Goal: Task Accomplishment & Management: Complete application form

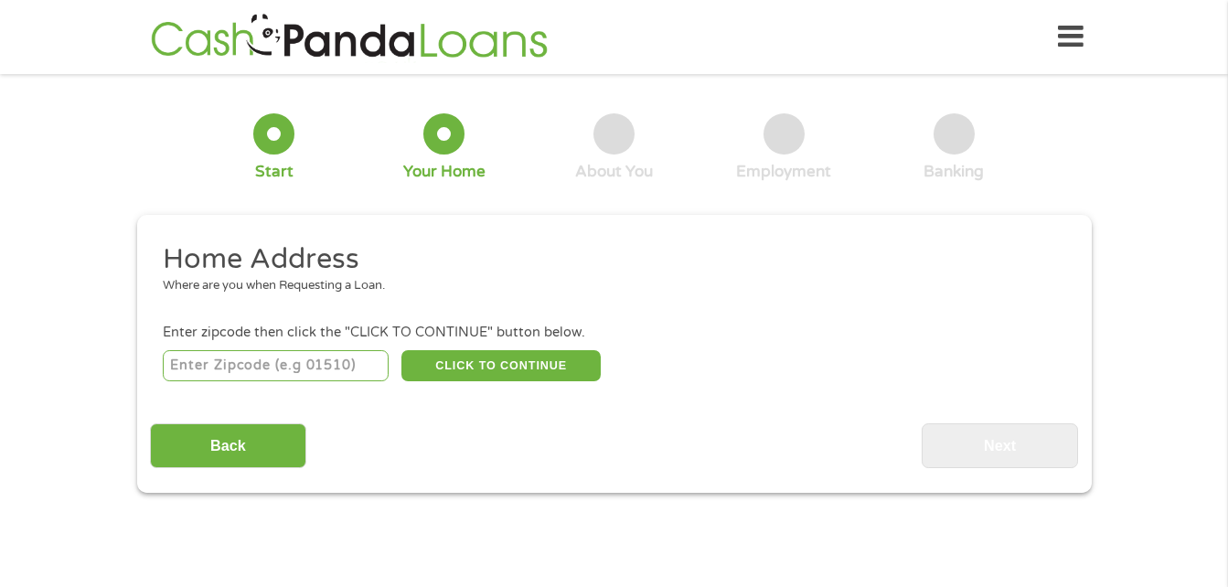
click at [363, 365] on input "number" at bounding box center [276, 365] width 226 height 31
type input "87016"
select select "[US_STATE]"
click at [539, 369] on button "CLICK TO CONTINUE" at bounding box center [500, 365] width 199 height 31
type input "87016"
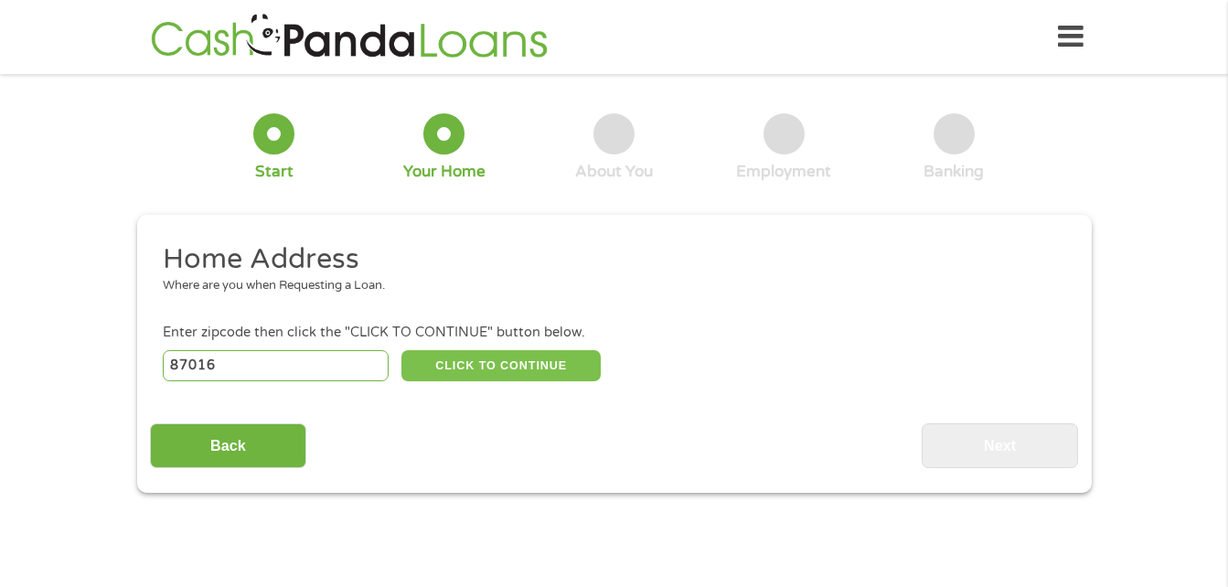
type input "Estancia"
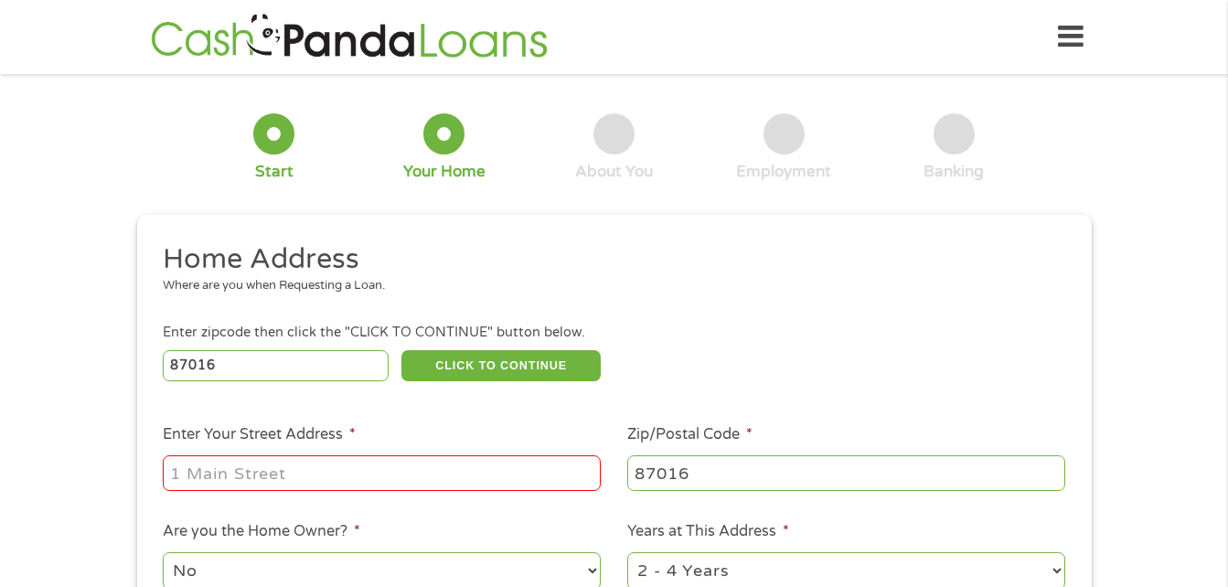
click at [507, 466] on input "Enter Your Street Address *" at bounding box center [382, 472] width 438 height 35
type input "1200 Terry avenue"
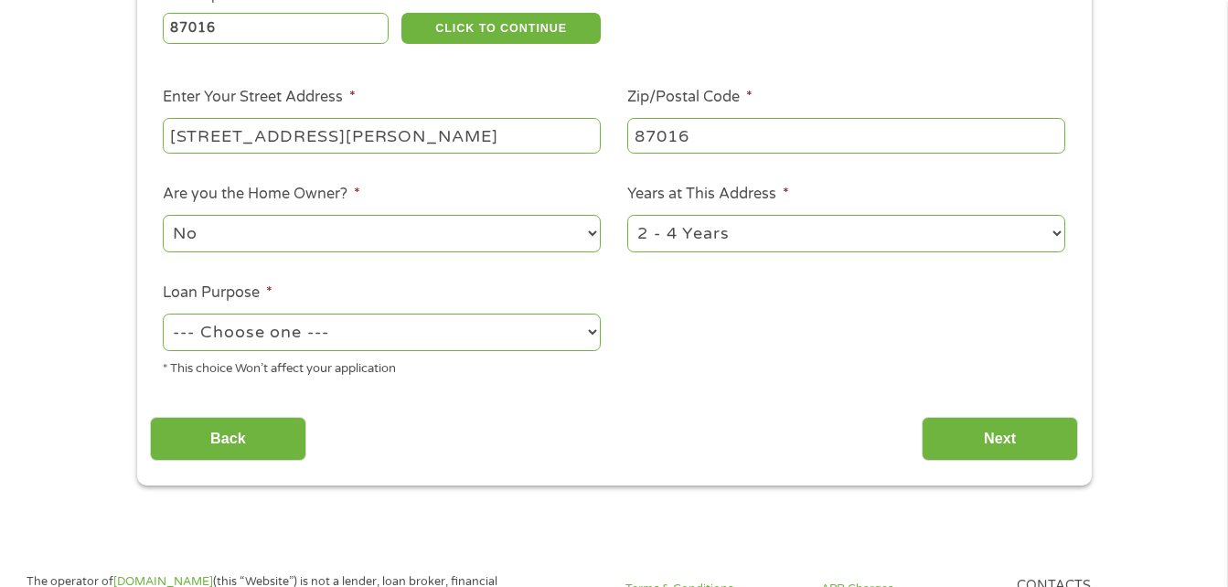
scroll to position [339, 0]
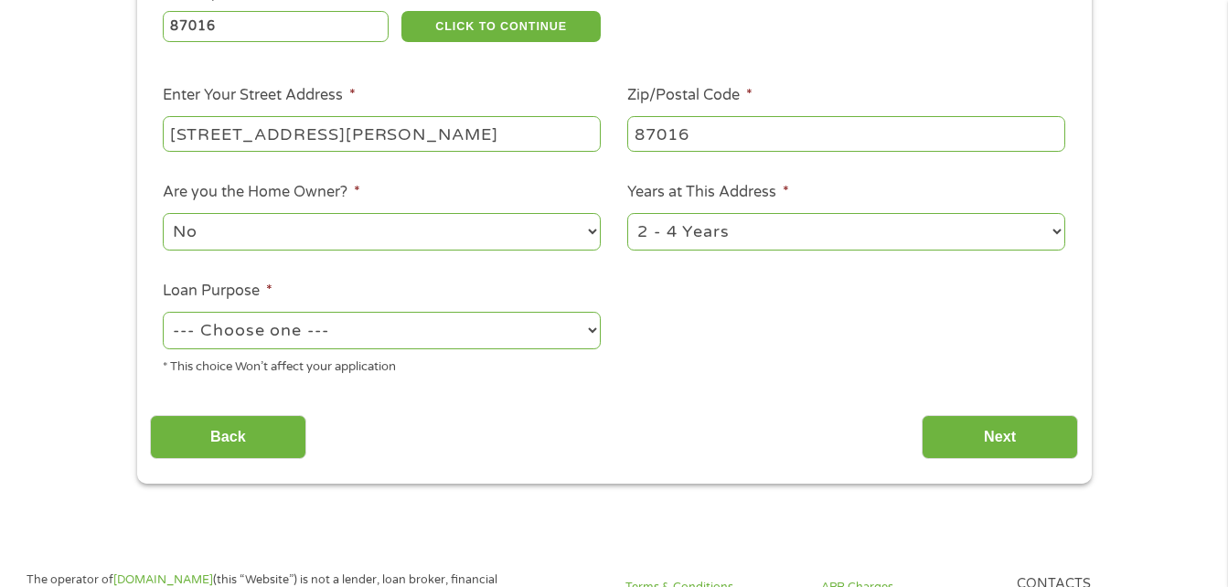
click at [990, 230] on select "1 Year or less 1 - 2 Years 2 - 4 Years Over 4 Years" at bounding box center [846, 231] width 438 height 37
select select "12months"
click at [627, 213] on select "1 Year or less 1 - 2 Years 2 - 4 Years Over 4 Years" at bounding box center [846, 231] width 438 height 37
click at [464, 336] on select "--- Choose one --- Pay Bills Debt Consolidation Home Improvement Major Purchase…" at bounding box center [382, 330] width 438 height 37
select select "shorttermcash"
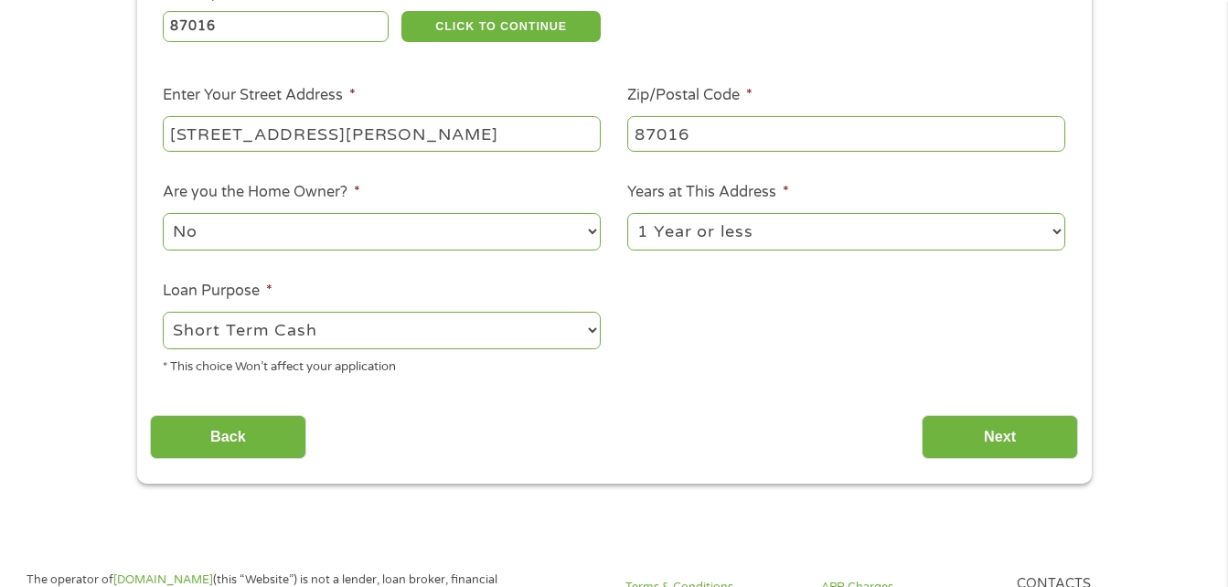
click at [163, 312] on select "--- Choose one --- Pay Bills Debt Consolidation Home Improvement Major Purchase…" at bounding box center [382, 330] width 438 height 37
click at [964, 436] on input "Next" at bounding box center [1000, 437] width 156 height 45
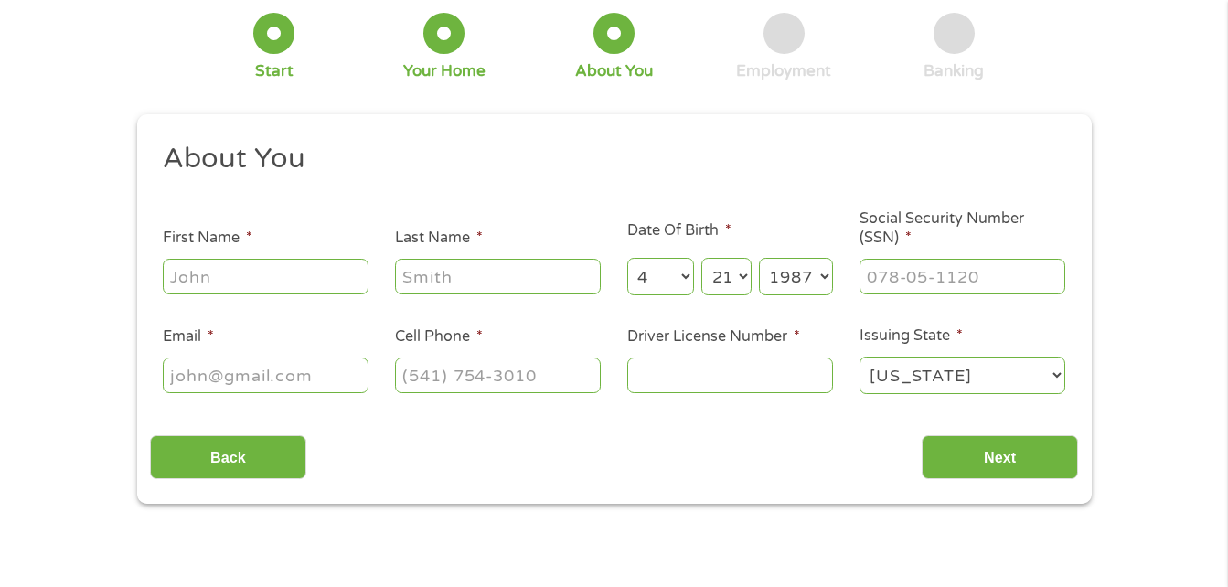
scroll to position [0, 0]
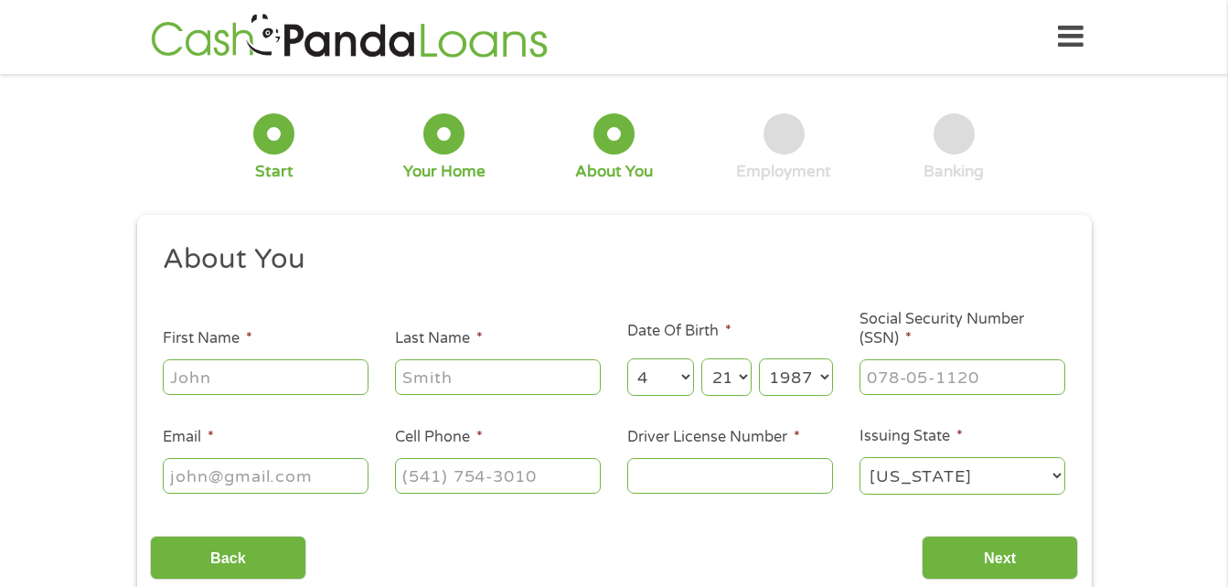
click at [301, 386] on input "First Name *" at bounding box center [266, 376] width 206 height 35
click at [317, 366] on input "First Name *" at bounding box center [266, 376] width 206 height 35
type input "Corissa"
type input "Scroggie"
click at [968, 378] on input "Social Security Number (SSN) *" at bounding box center [963, 376] width 206 height 35
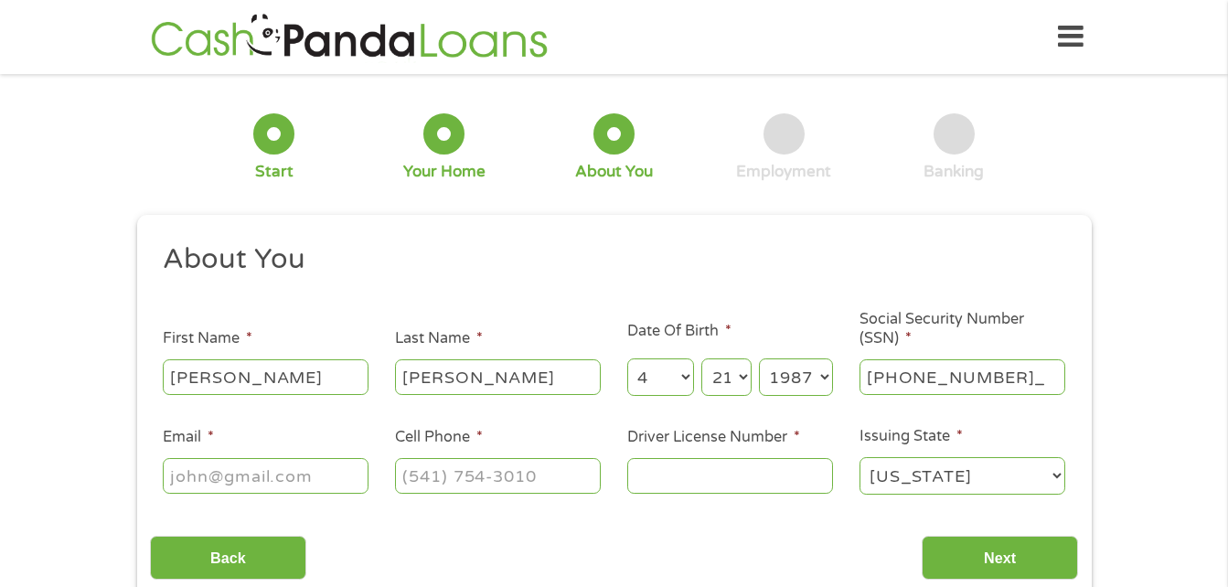
type input "518-35-1172"
type input "c"
type input "corissascroggie@"
click at [413, 483] on input "Cell Phone *" at bounding box center [498, 475] width 206 height 35
type input "(___) ___-____"
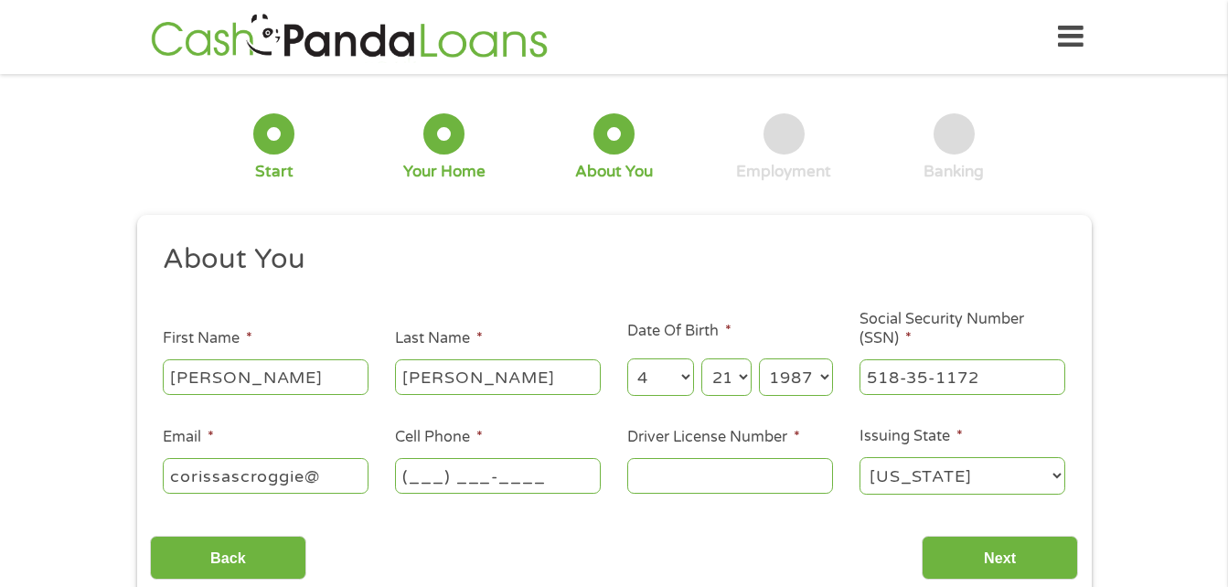
click at [316, 482] on input "corissascroggie@" at bounding box center [266, 475] width 206 height 35
type input "corissascroggie@gmail.com"
click at [582, 479] on input "Cell Phone *" at bounding box center [498, 475] width 206 height 35
type input "(505) 399-5995"
type input "518351172"
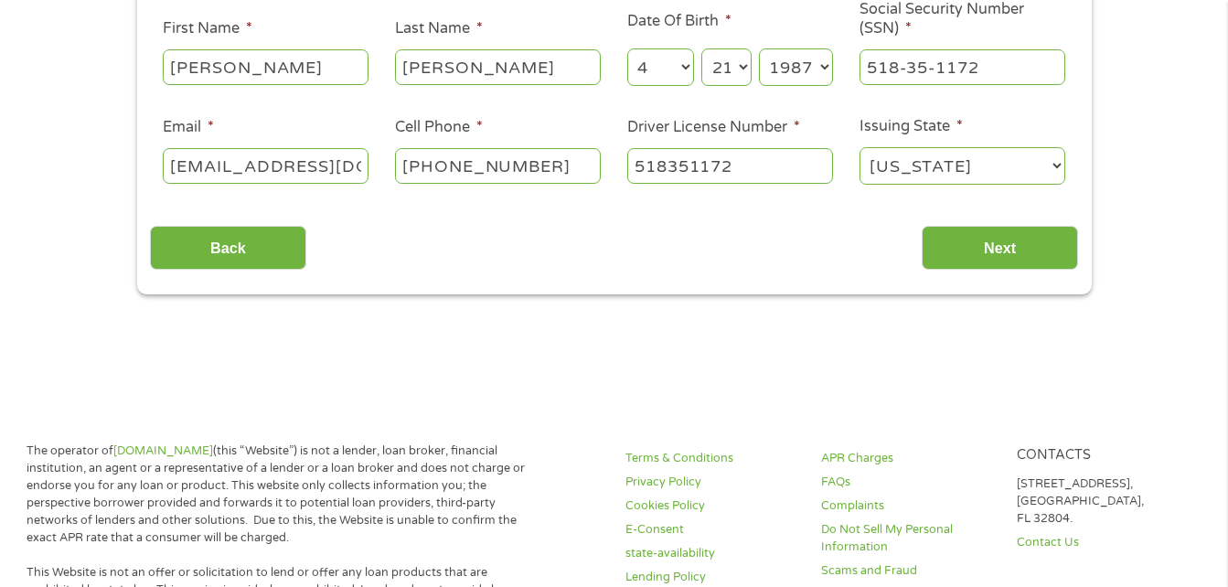
scroll to position [309, 0]
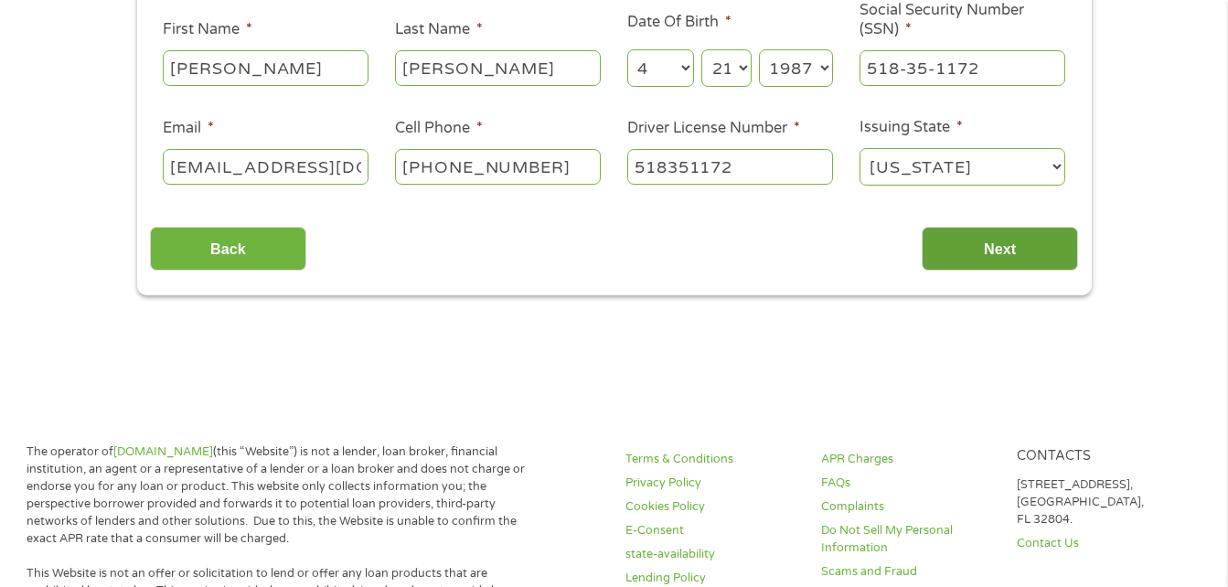
click at [979, 261] on input "Next" at bounding box center [1000, 249] width 156 height 45
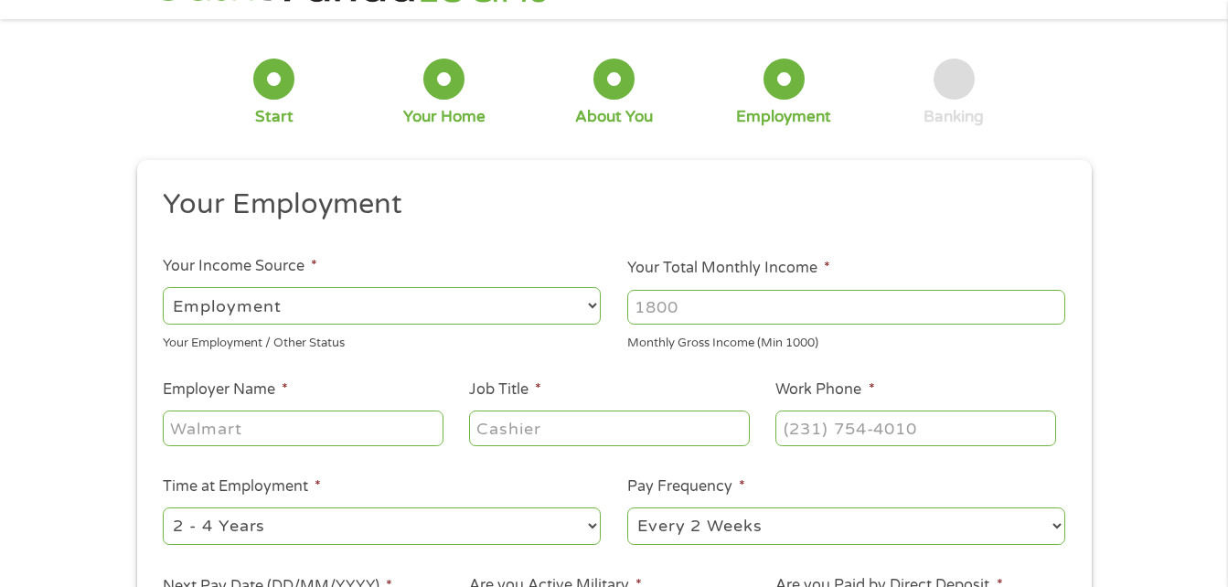
scroll to position [0, 0]
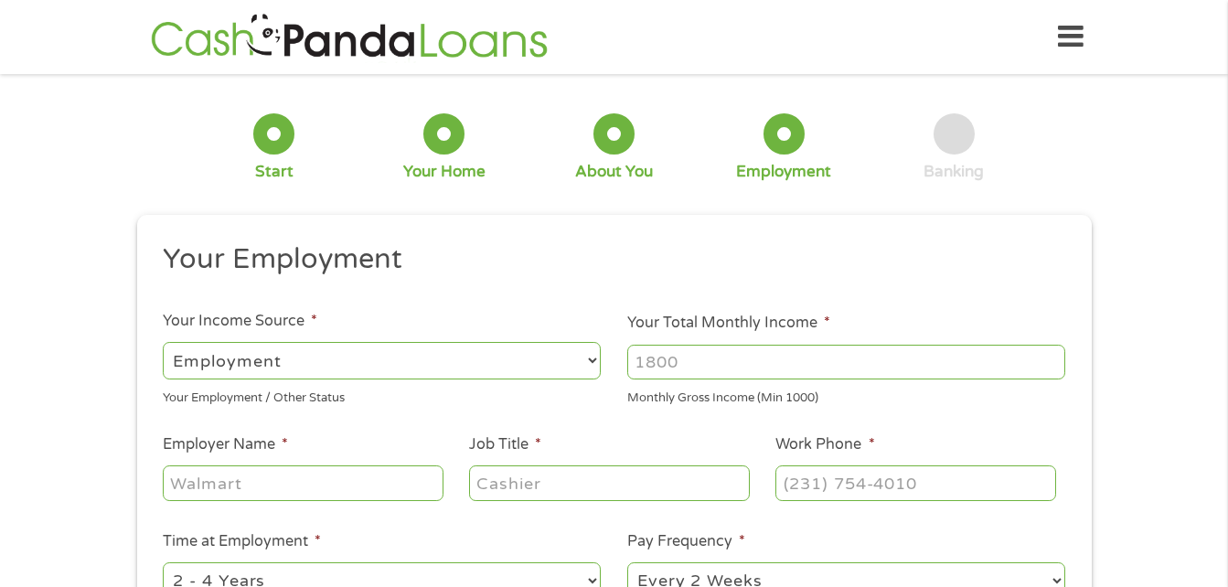
click at [536, 357] on select "--- Choose one --- Employment Self Employed Benefits" at bounding box center [382, 360] width 438 height 37
select select "selfEmployed"
click at [163, 342] on select "--- Choose one --- Employment Self Employed Benefits" at bounding box center [382, 360] width 438 height 37
click at [936, 359] on input "Your Total Monthly Income *" at bounding box center [846, 362] width 438 height 35
type input "3200"
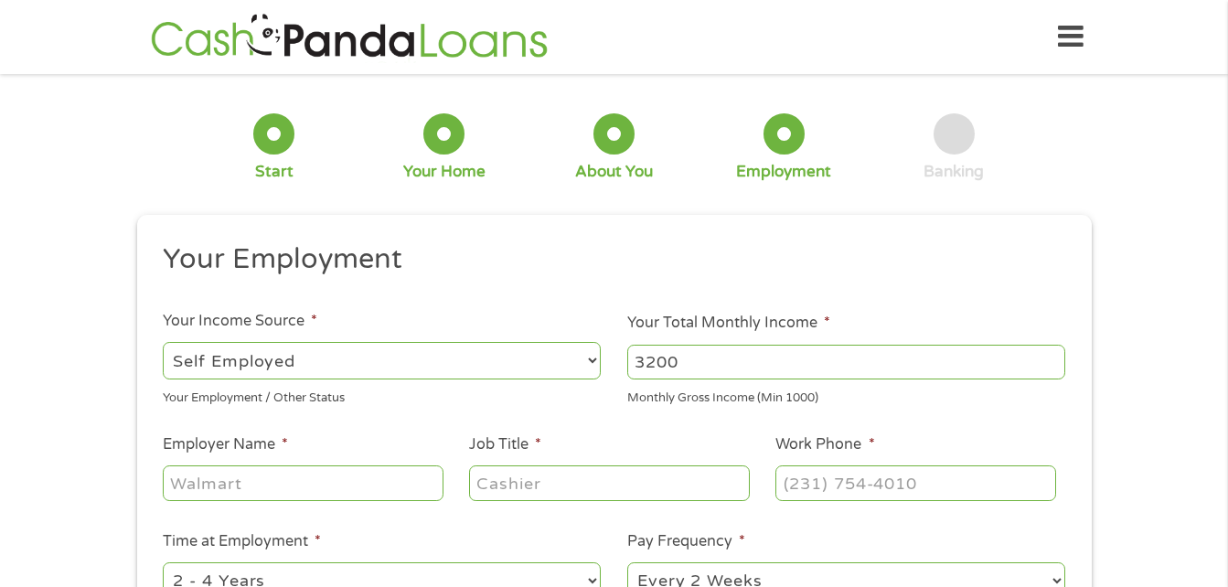
click at [331, 492] on input "Employer Name *" at bounding box center [303, 482] width 280 height 35
type input "Corissa"
type input "artist"
type input "(505) 399-5999"
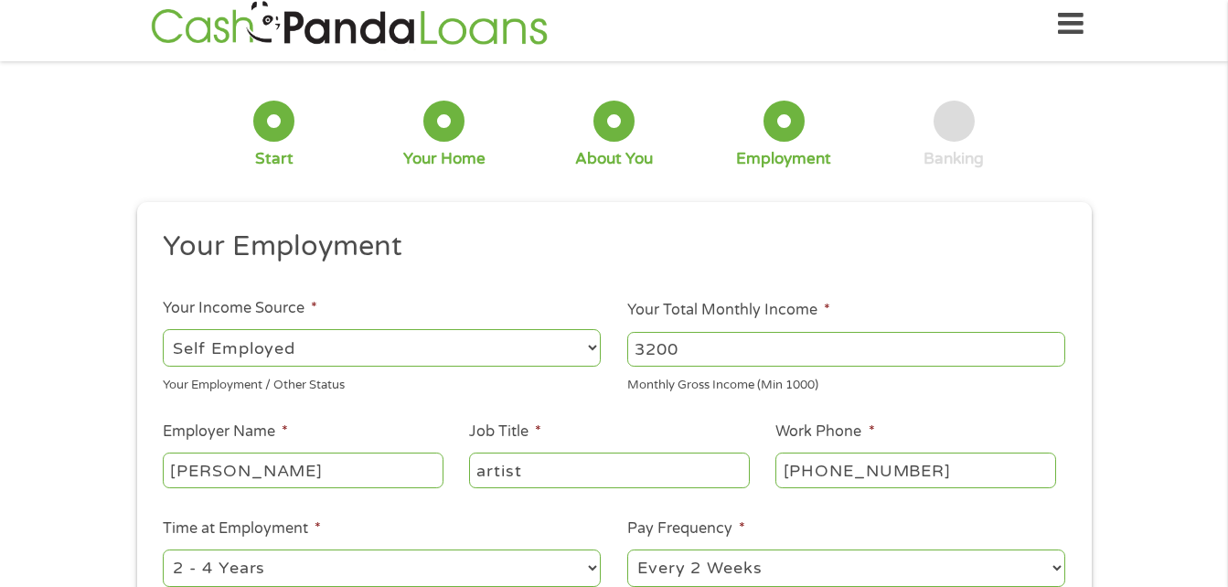
select select "60months"
select select "weekly"
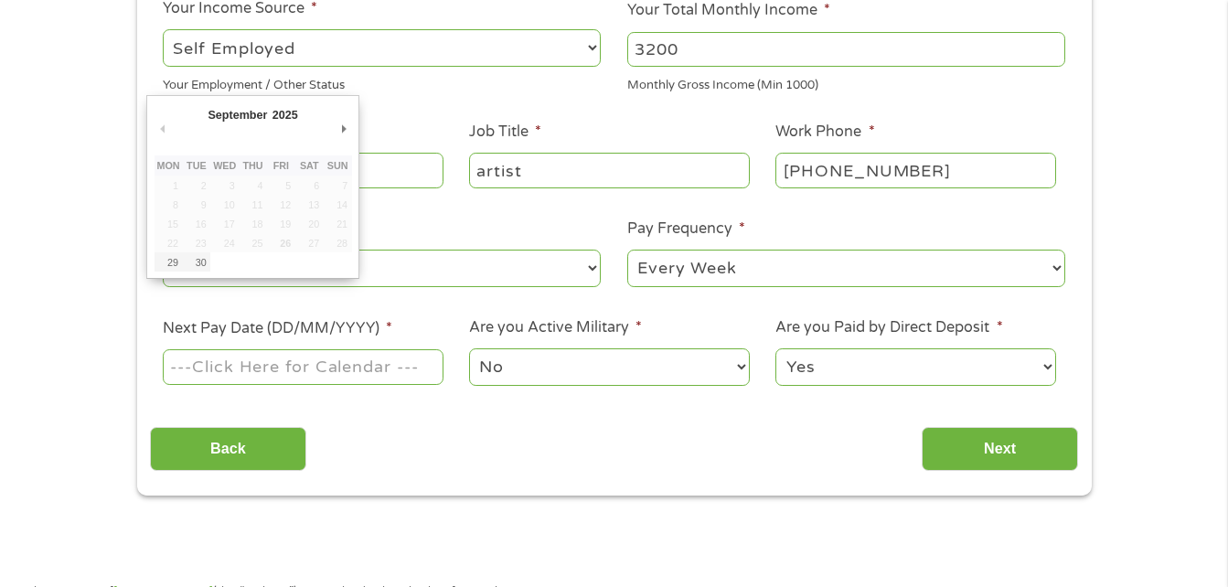
scroll to position [386, 0]
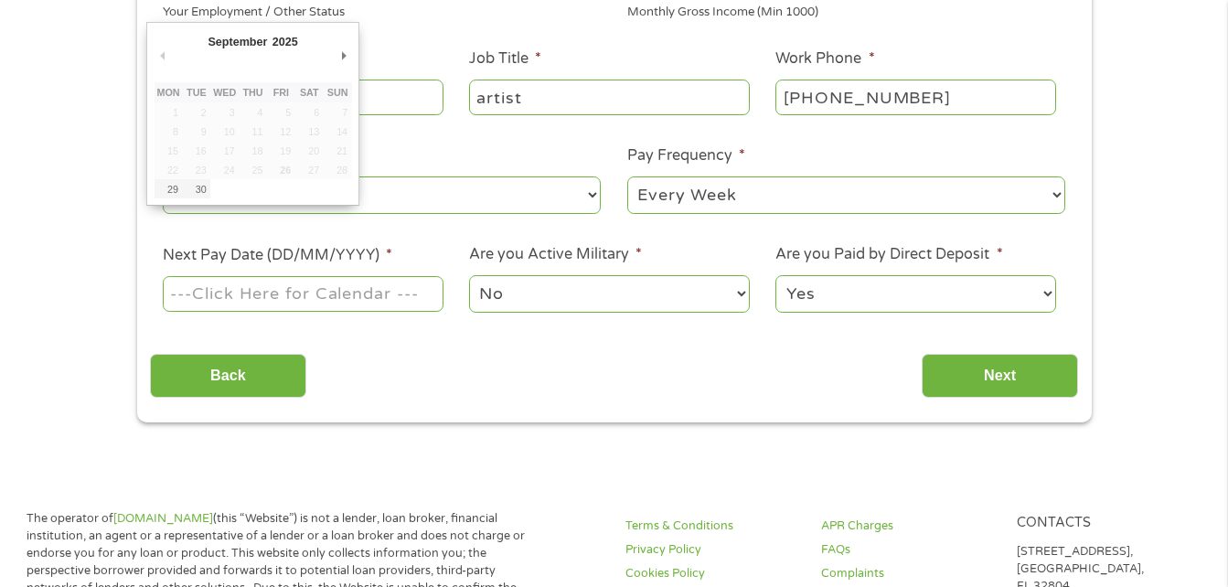
click at [388, 288] on input "Next Pay Date (DD/MM/YYYY) *" at bounding box center [303, 293] width 280 height 35
click at [388, 294] on input "Next Pay Date (DD/MM/YYYY) *" at bounding box center [303, 293] width 280 height 35
click at [237, 291] on input "Next Pay Date (DD/MM/YYYY) *" at bounding box center [303, 293] width 280 height 35
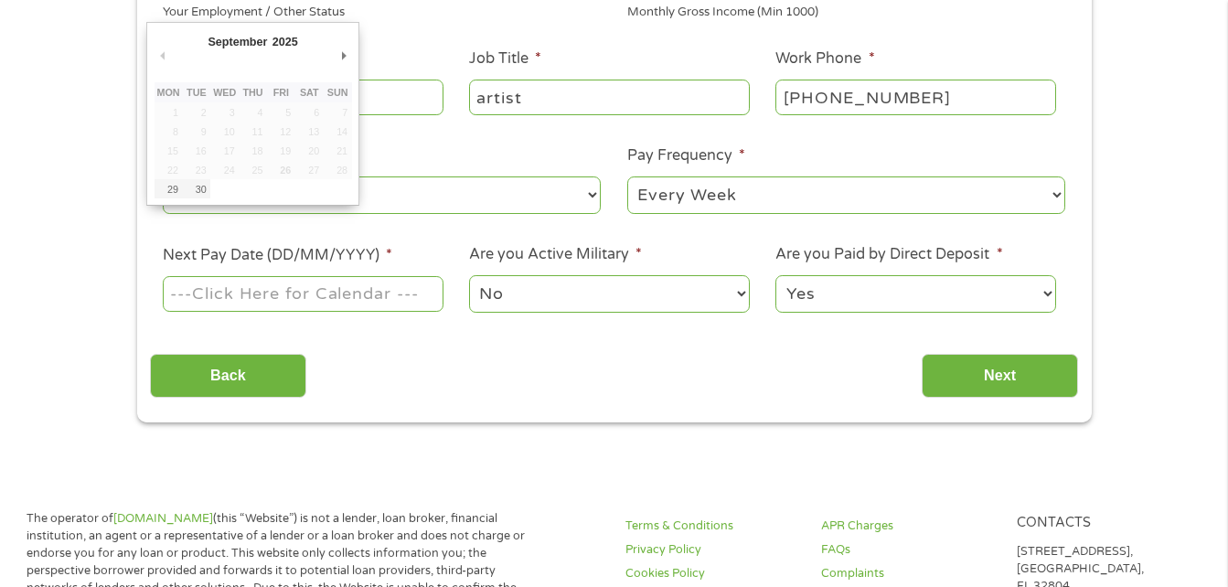
click at [237, 291] on input "Next Pay Date (DD/MM/YYYY) *" at bounding box center [303, 293] width 280 height 35
type input "30/09/2025"
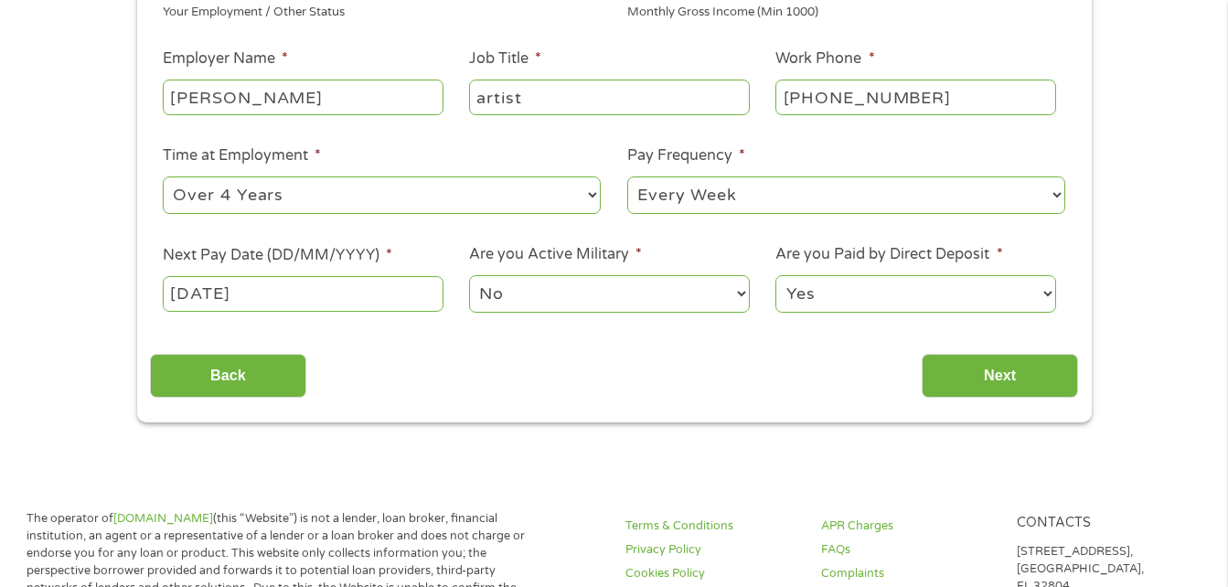
click at [519, 273] on div "No Yes" at bounding box center [609, 295] width 280 height 44
click at [943, 296] on select "Yes No" at bounding box center [915, 293] width 280 height 37
select select "0"
click at [775, 275] on select "Yes No" at bounding box center [915, 293] width 280 height 37
click at [987, 375] on input "Next" at bounding box center [1000, 376] width 156 height 45
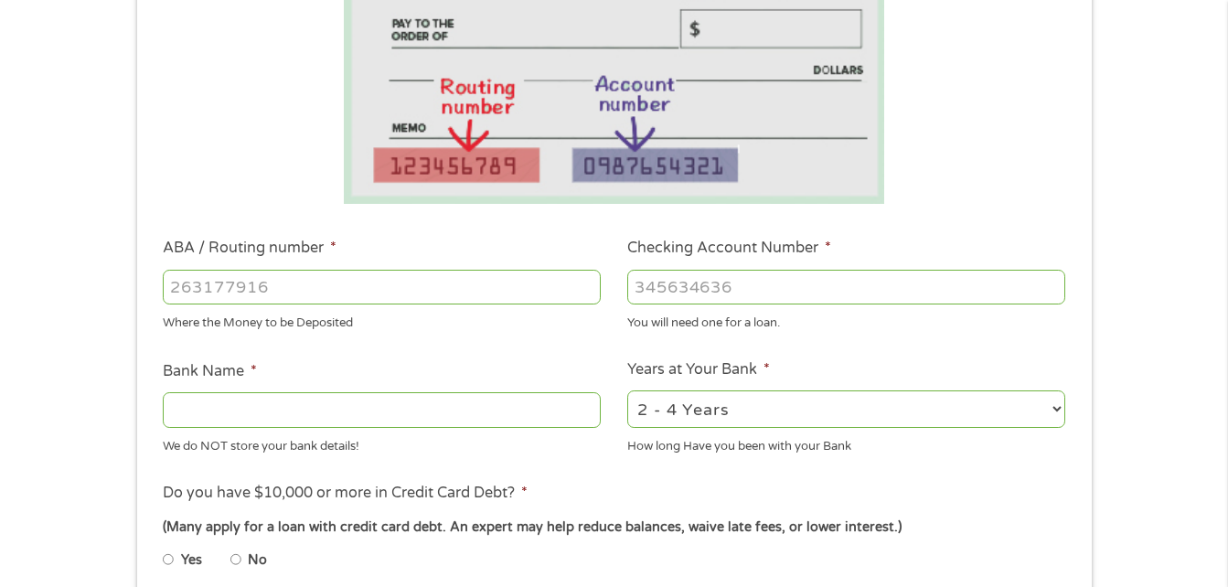
scroll to position [341, 0]
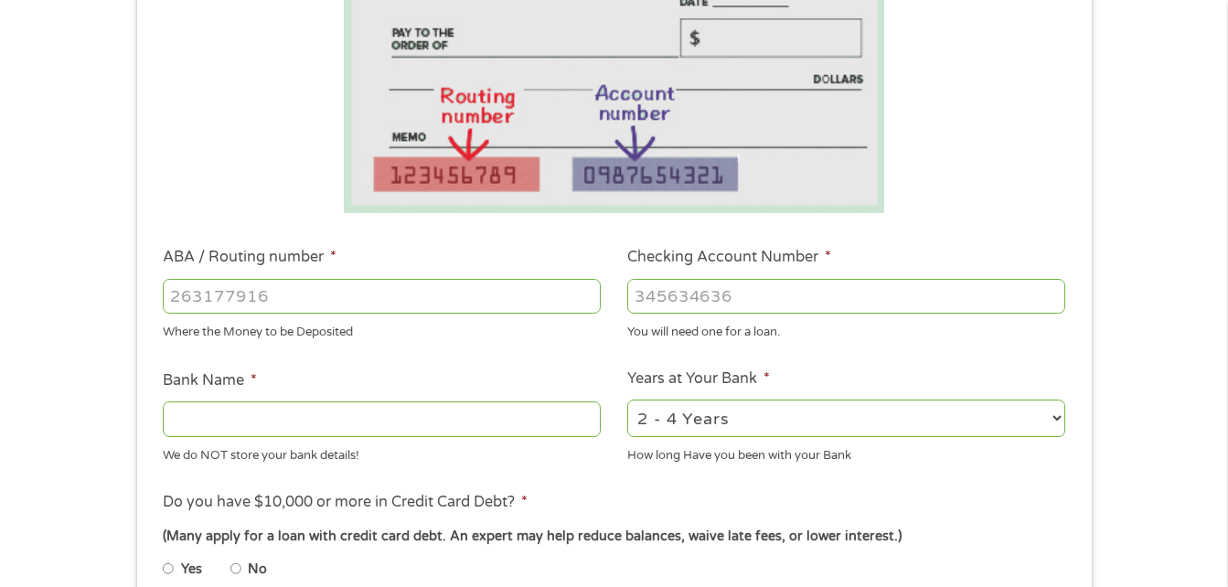
click at [436, 283] on input "ABA / Routing number *" at bounding box center [382, 296] width 438 height 35
type input "031101279"
type input "THE BANCORP BANK"
type input "031101279"
type input "766159024591"
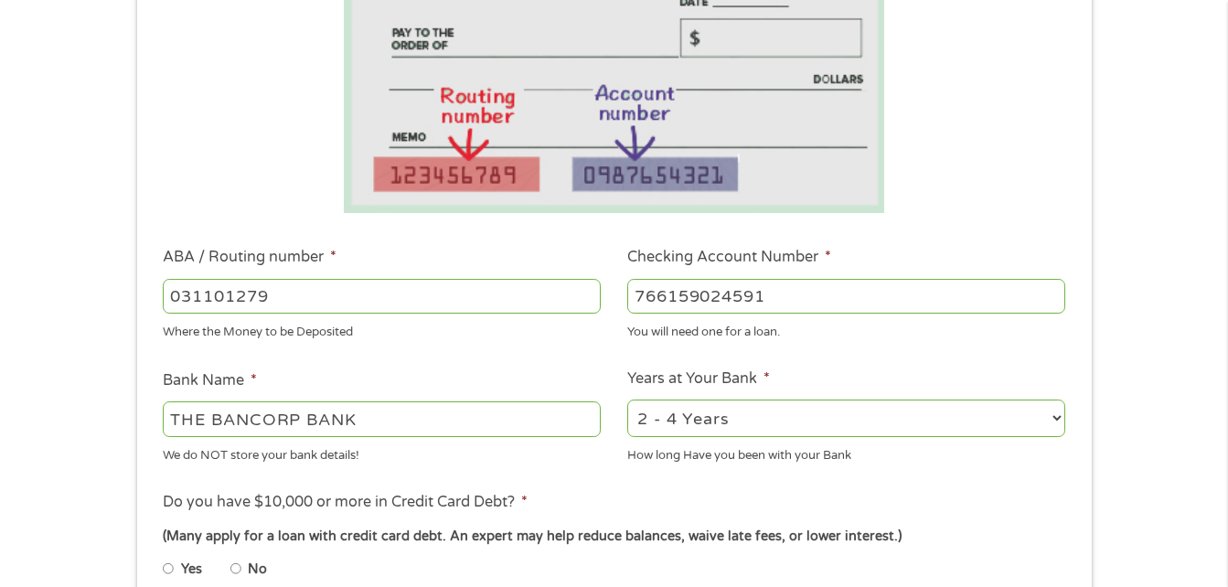
click at [1049, 429] on select "2 - 4 Years 6 - 12 Months 1 - 2 Years Over 4 Years" at bounding box center [846, 418] width 438 height 37
click at [627, 400] on select "2 - 4 Years 6 - 12 Months 1 - 2 Years Over 4 Years" at bounding box center [846, 418] width 438 height 37
click at [954, 386] on li "Years at Your Bank * 2 - 4 Years 6 - 12 Months 1 - 2 Years Over 4 Years How lon…" at bounding box center [847, 416] width 465 height 97
click at [967, 423] on select "2 - 4 Years 6 - 12 Months 1 - 2 Years Over 4 Years" at bounding box center [846, 418] width 438 height 37
select select "12months"
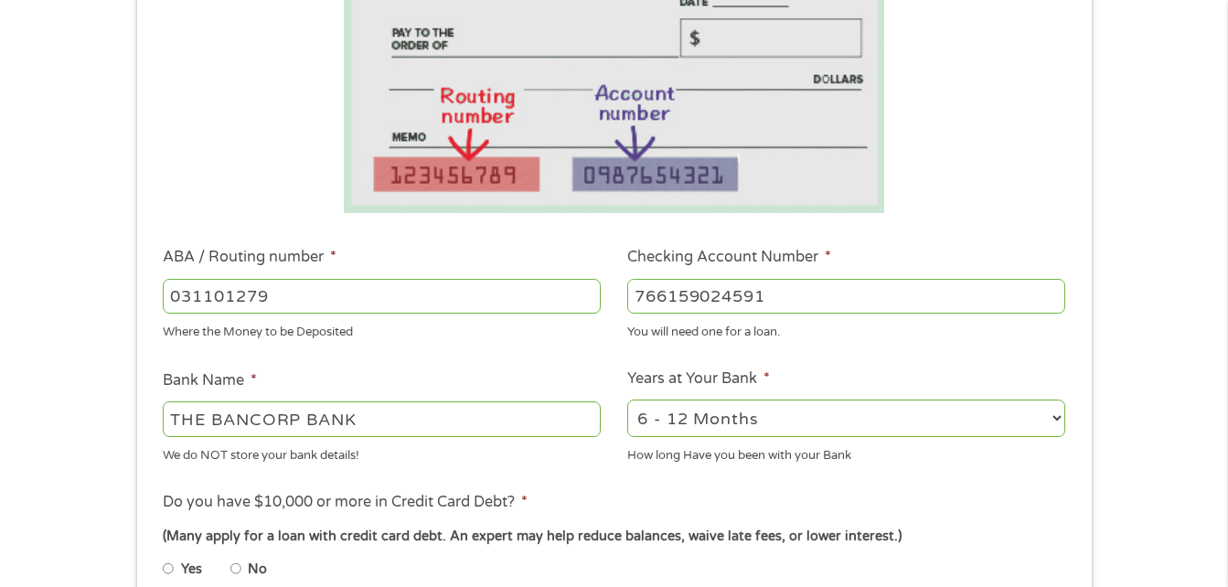
click at [627, 400] on select "2 - 4 Years 6 - 12 Months 1 - 2 Years Over 4 Years" at bounding box center [846, 418] width 438 height 37
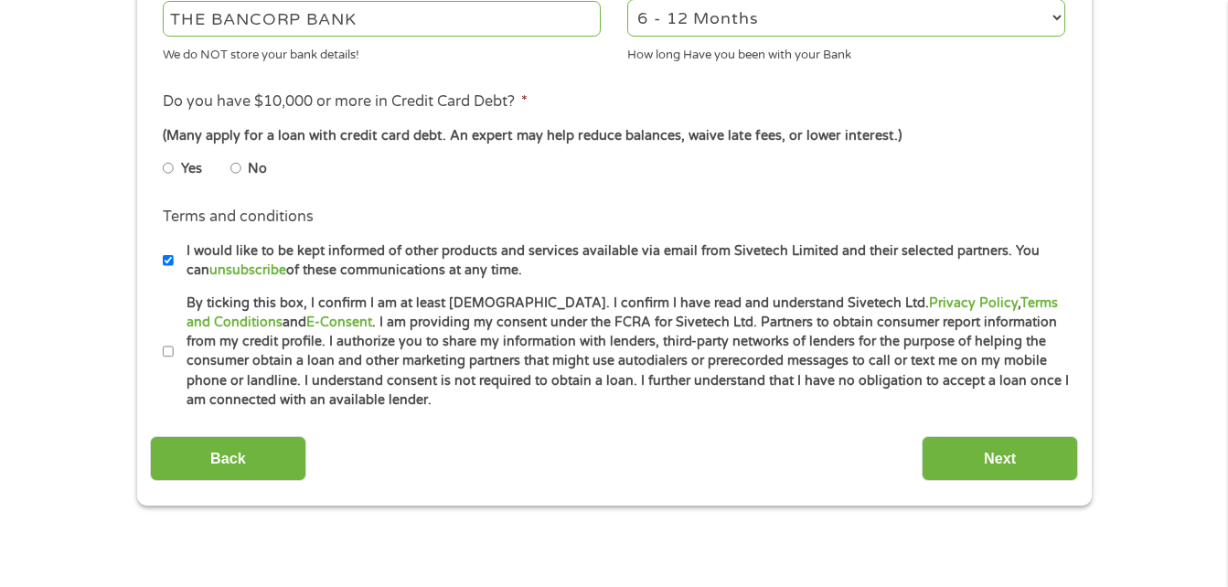
scroll to position [760, 0]
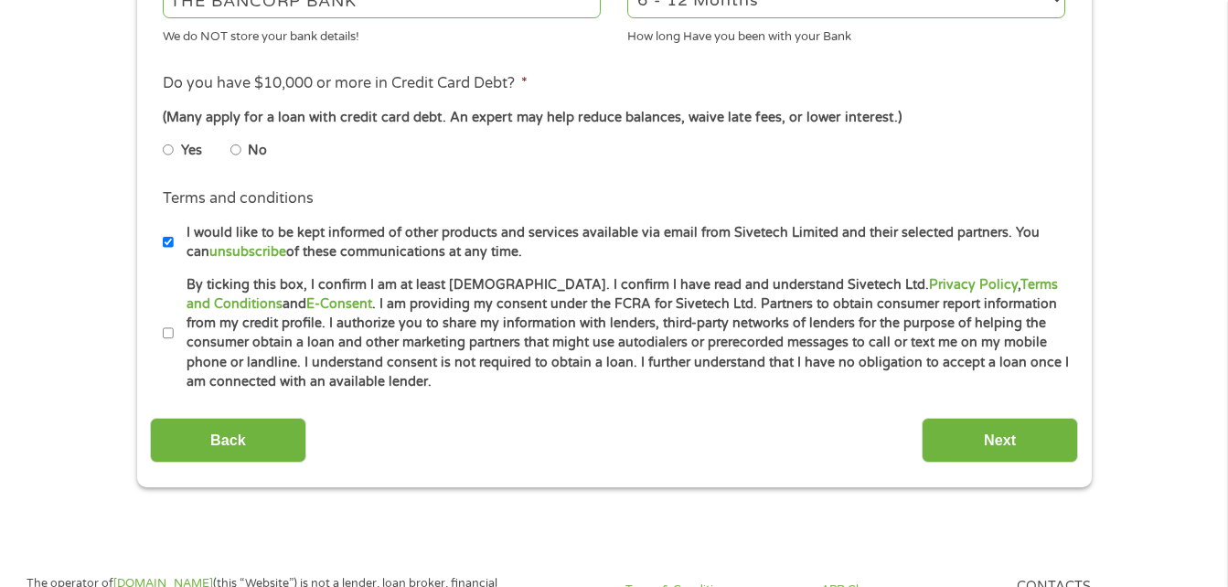
click at [232, 151] on input "No" at bounding box center [235, 149] width 11 height 29
radio input "true"
click at [167, 330] on input "By ticking this box, I confirm I am at least 18 years old. I confirm I have rea…" at bounding box center [168, 333] width 11 height 29
checkbox input "true"
click at [1004, 430] on input "Next" at bounding box center [1000, 440] width 156 height 45
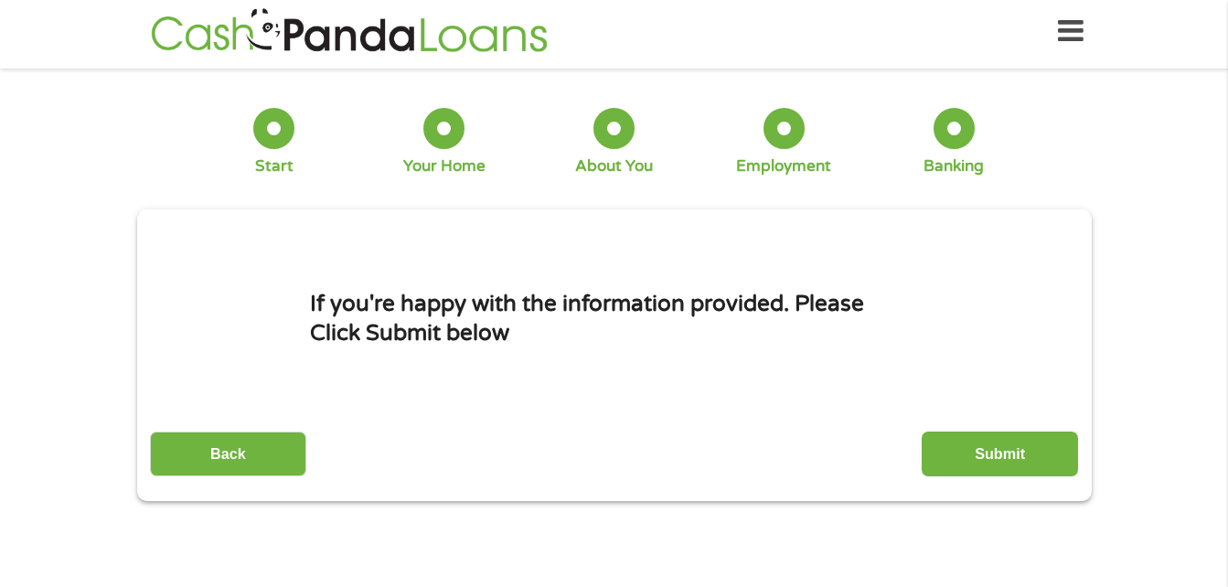
scroll to position [0, 0]
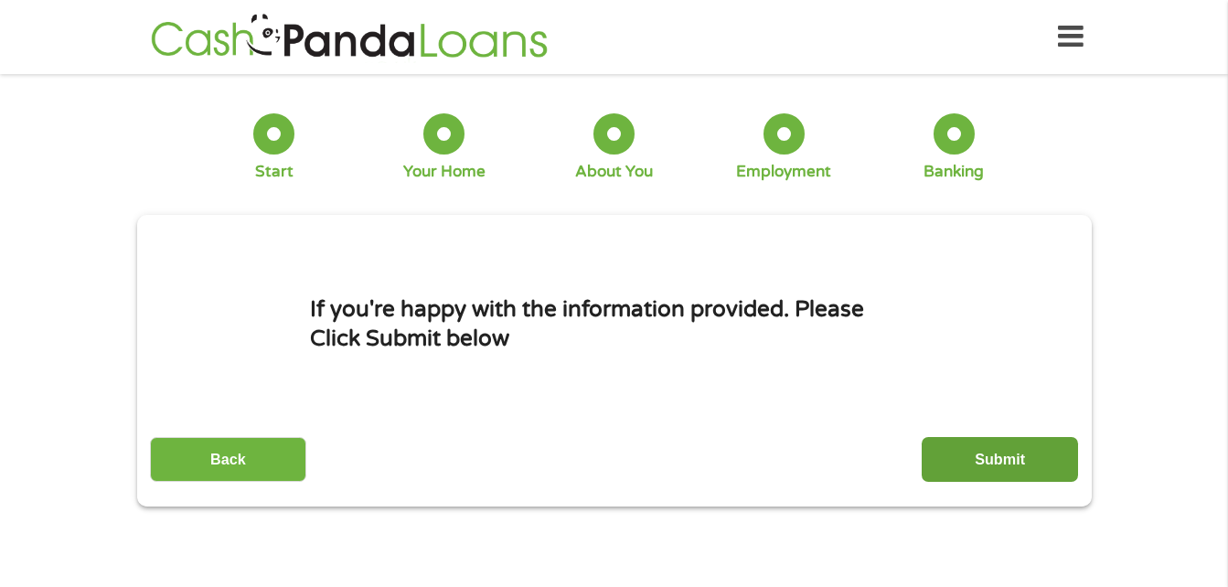
click at [1027, 461] on input "Submit" at bounding box center [1000, 459] width 156 height 45
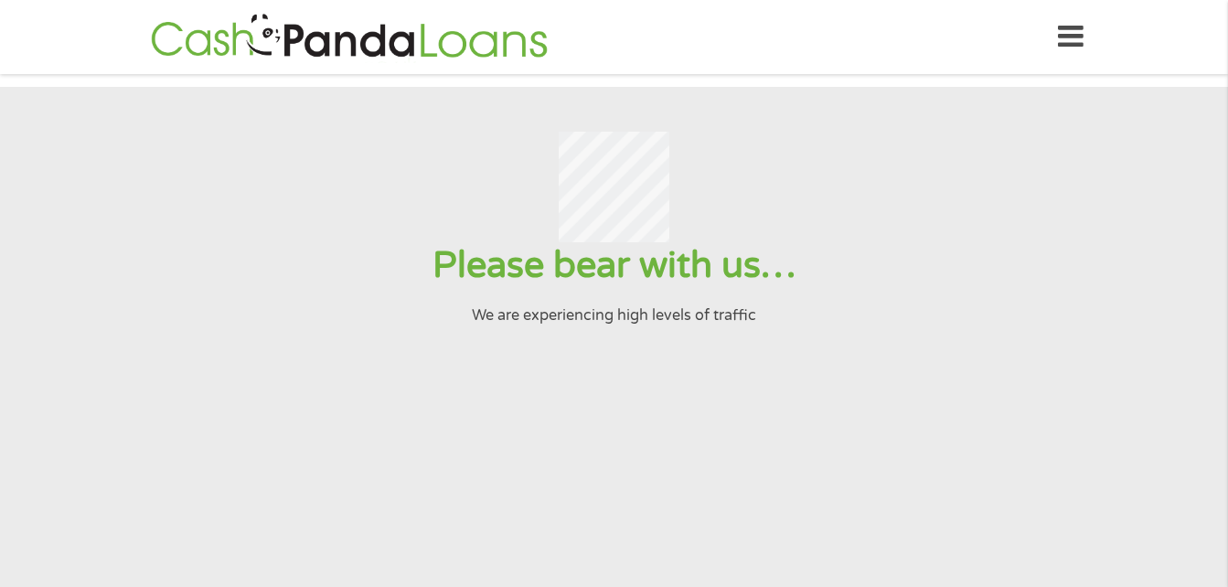
click at [1223, 108] on section "Please bear with us… We are experiencing high levels of traffic" at bounding box center [614, 395] width 1228 height 617
